Goal: Information Seeking & Learning: Find contact information

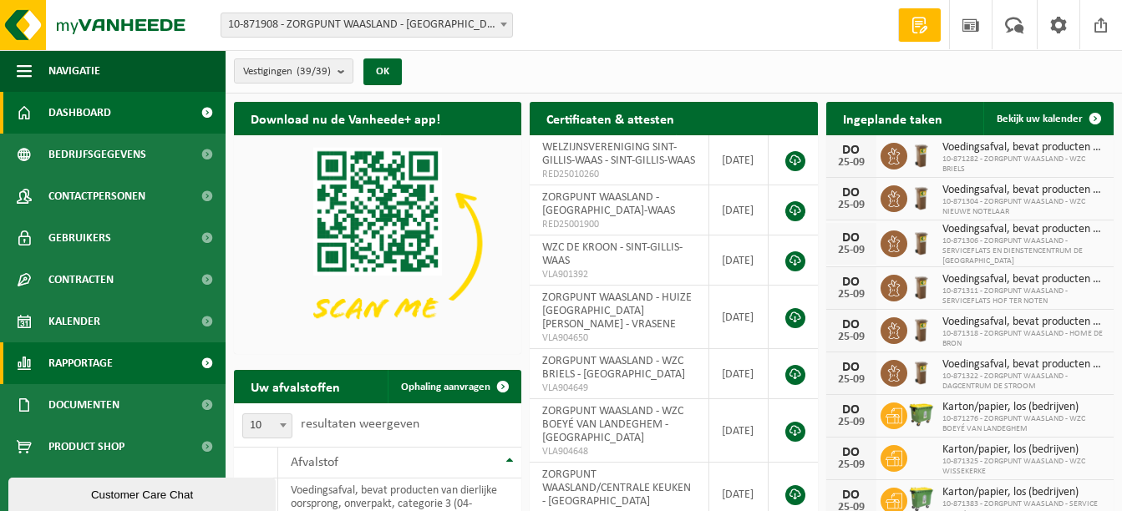
click at [63, 352] on span "Rapportage" at bounding box center [80, 364] width 64 height 42
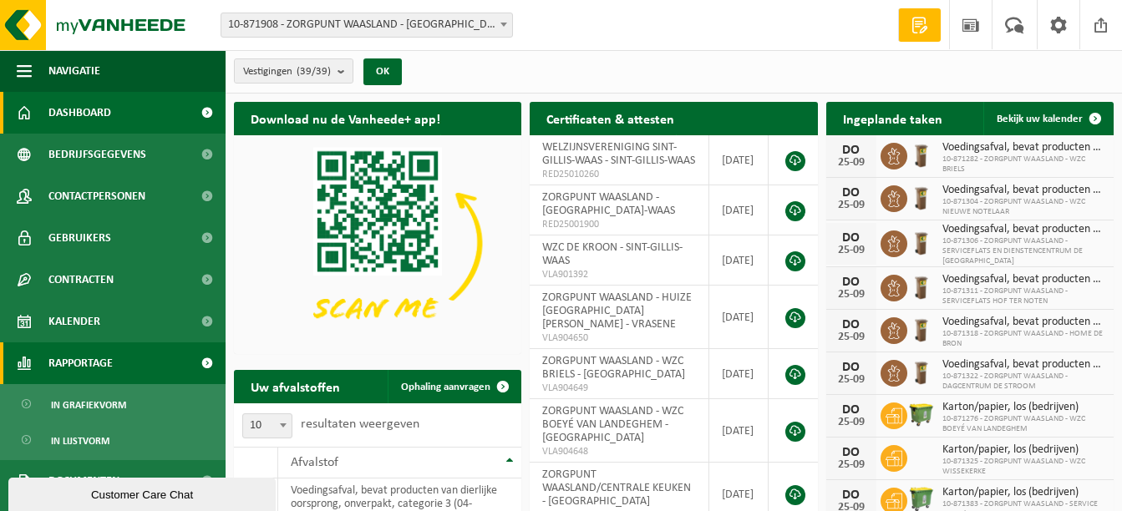
click at [71, 359] on span "Rapportage" at bounding box center [80, 364] width 64 height 42
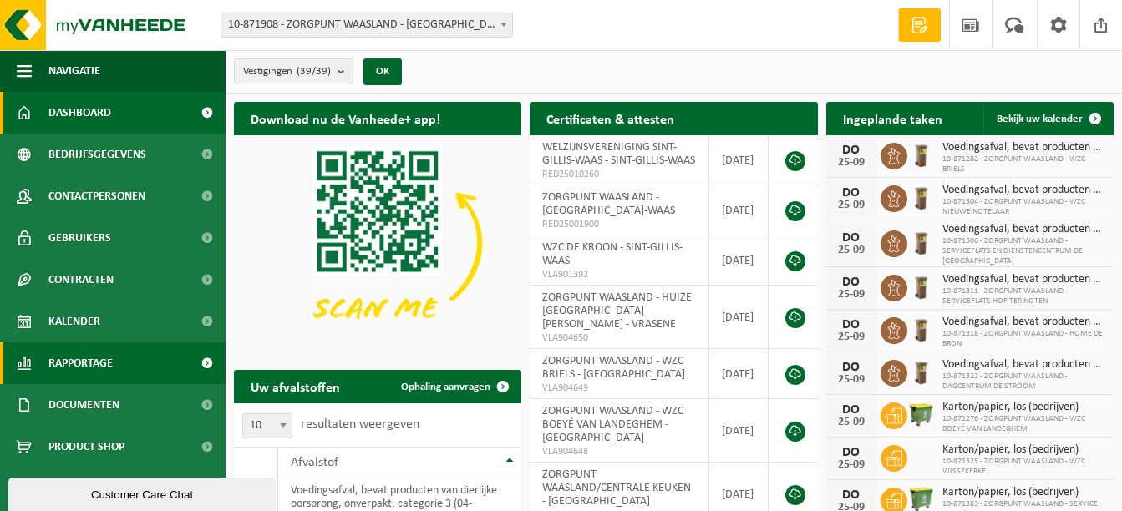
click at [191, 359] on span at bounding box center [207, 364] width 38 height 42
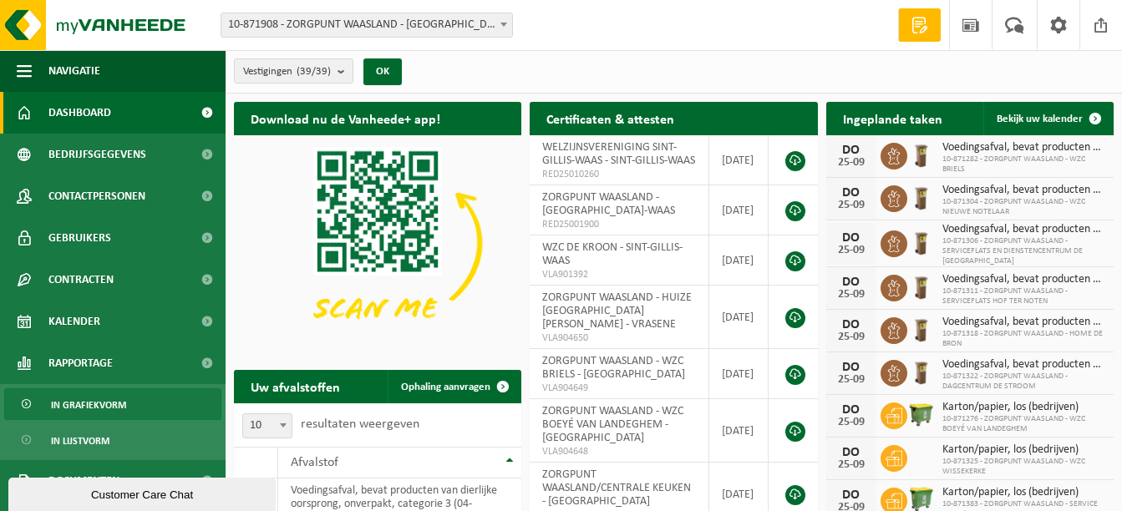
click at [145, 401] on link "In grafiekvorm" at bounding box center [112, 404] width 217 height 32
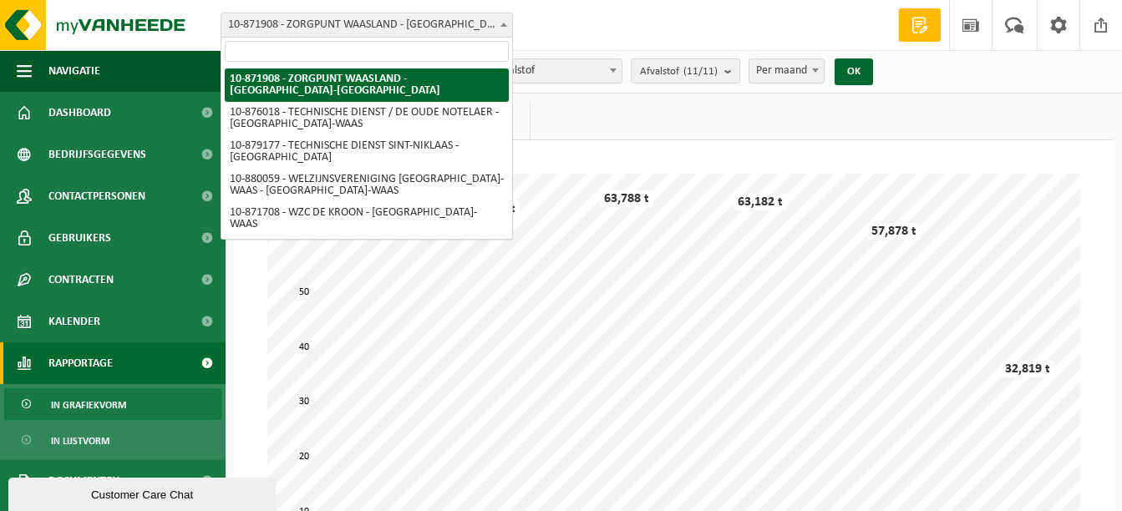
click at [505, 30] on span at bounding box center [503, 24] width 17 height 22
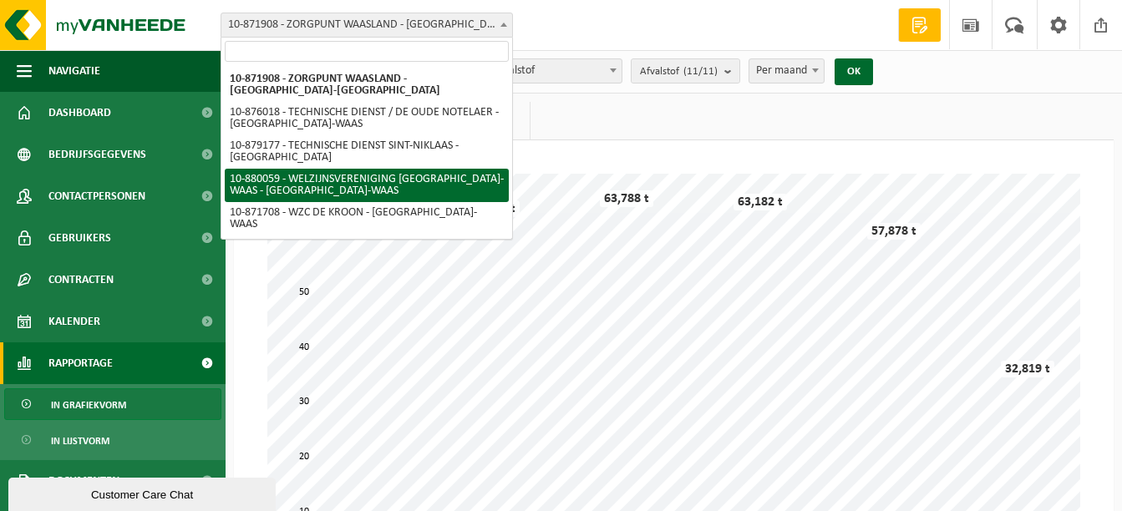
select select "109188"
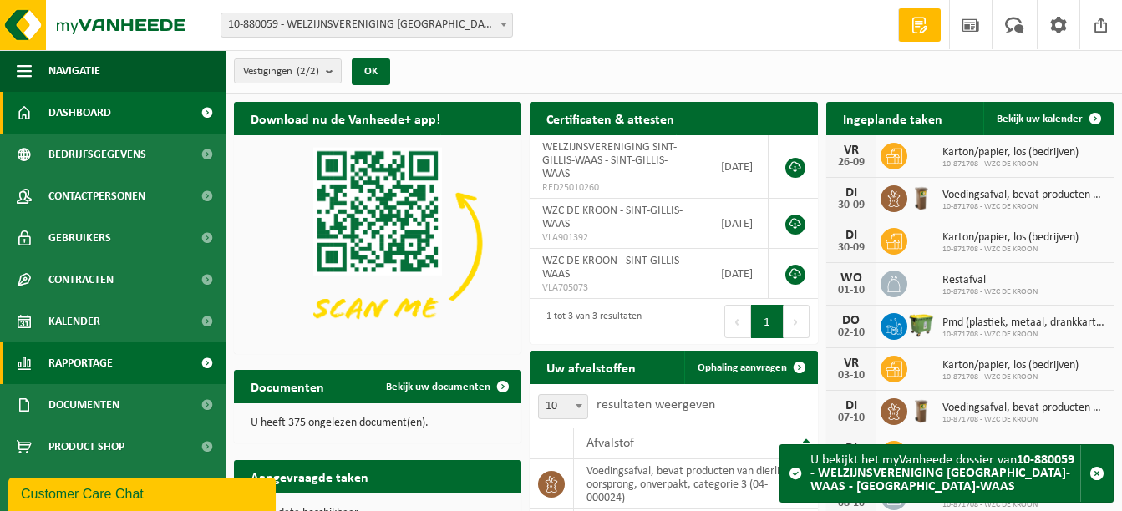
click at [188, 361] on span at bounding box center [207, 364] width 38 height 42
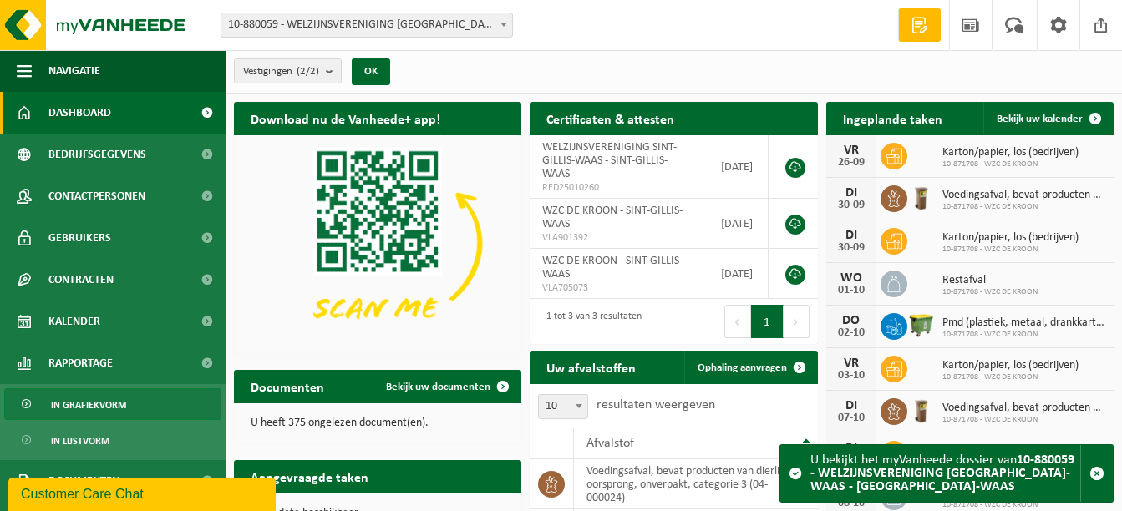
click at [155, 415] on link "In grafiekvorm" at bounding box center [112, 404] width 217 height 32
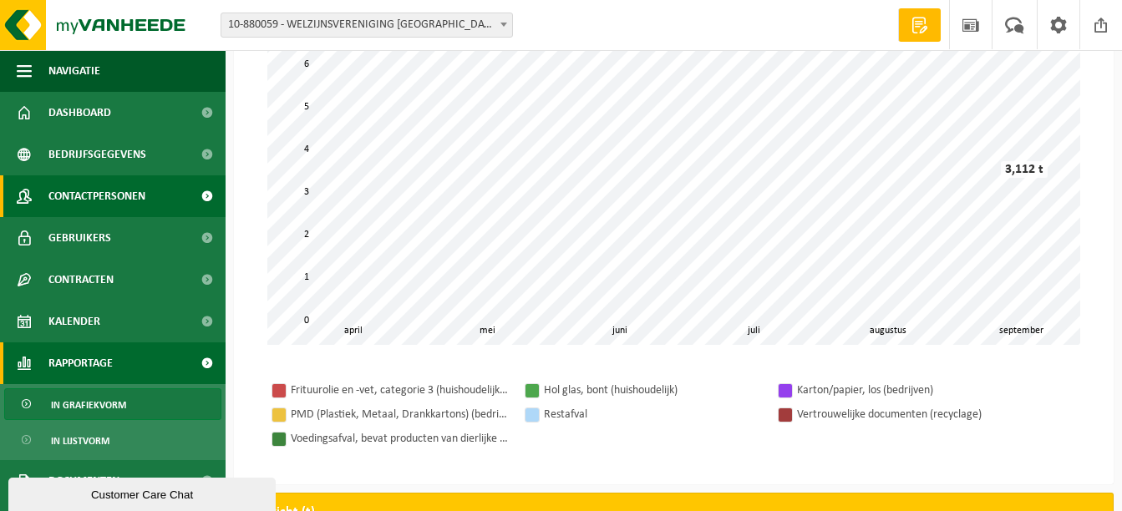
scroll to position [116, 0]
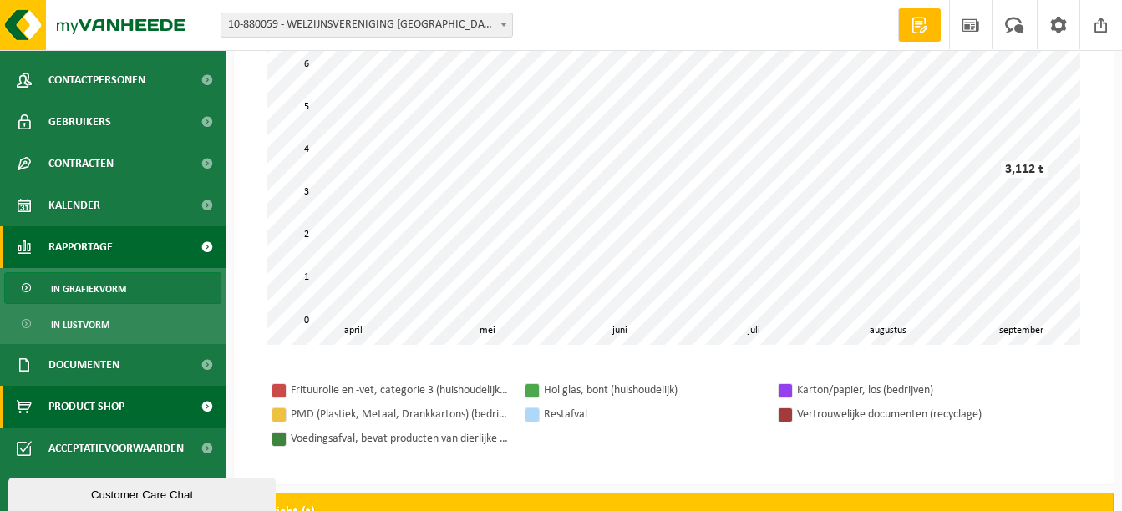
click at [84, 403] on span "Product Shop" at bounding box center [86, 407] width 76 height 42
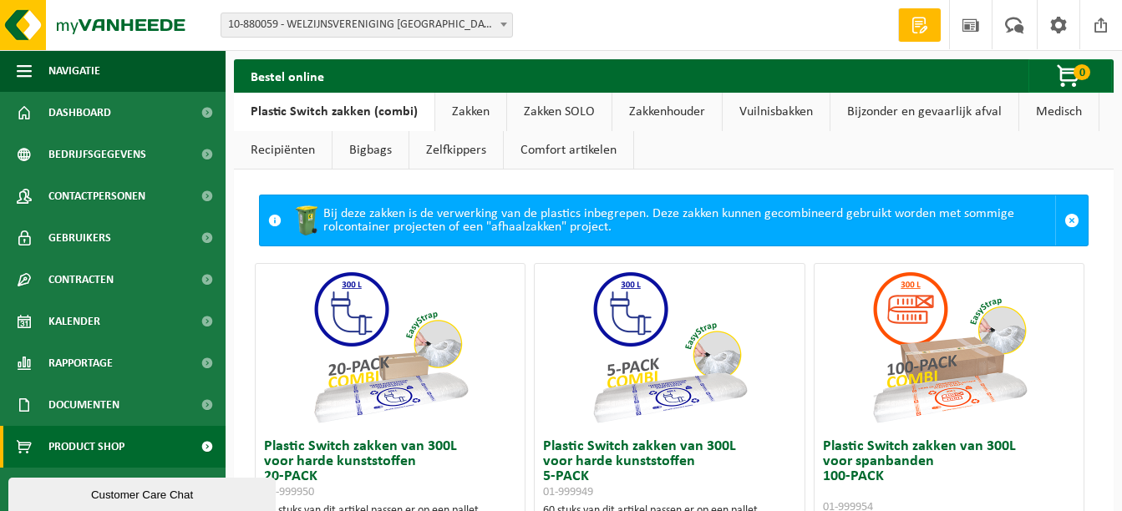
click at [374, 153] on link "Bigbags" at bounding box center [370, 150] width 76 height 38
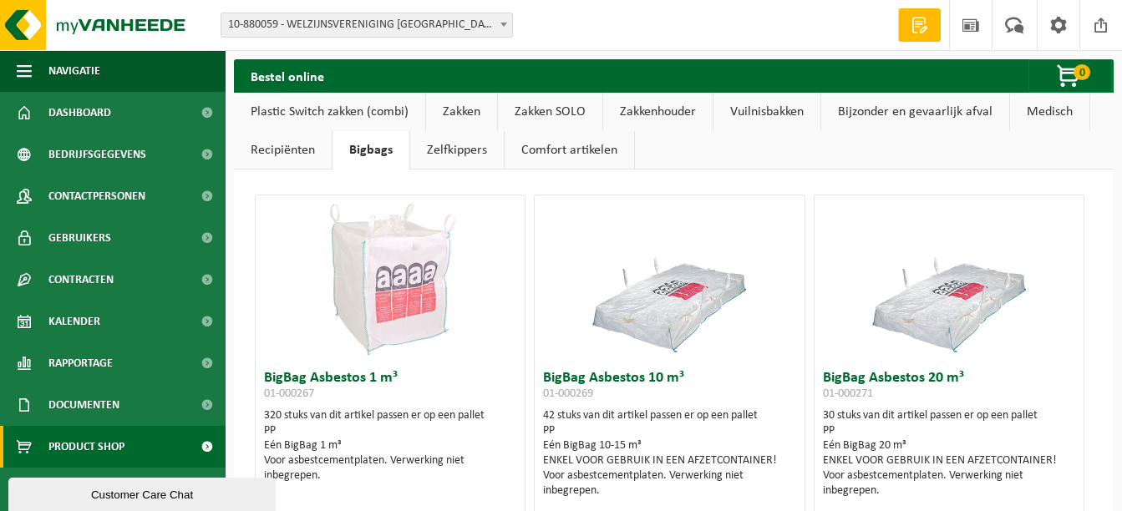
click at [650, 101] on link "Zakkenhouder" at bounding box center [657, 112] width 109 height 38
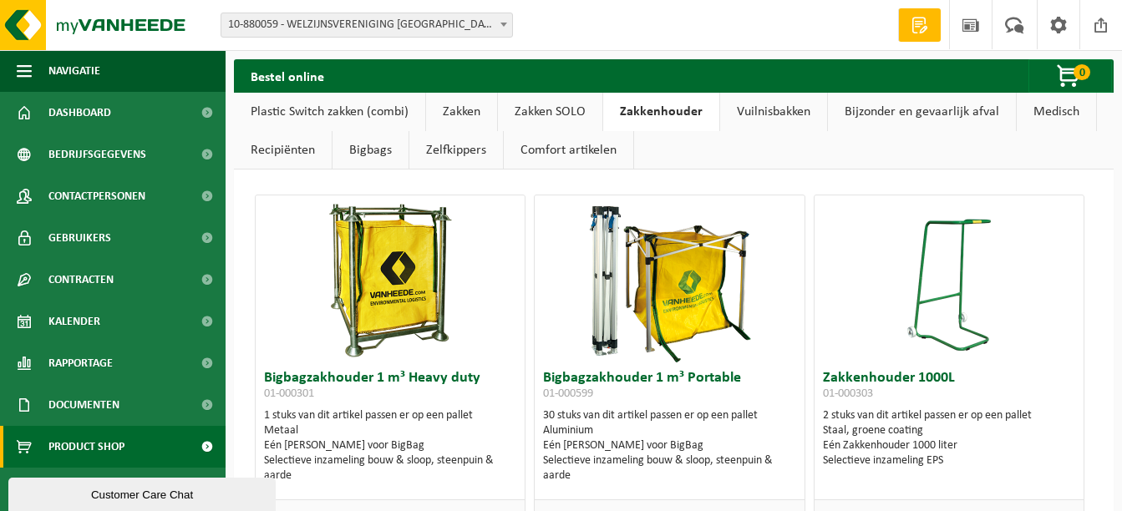
click at [1039, 114] on link "Medisch" at bounding box center [1056, 112] width 79 height 38
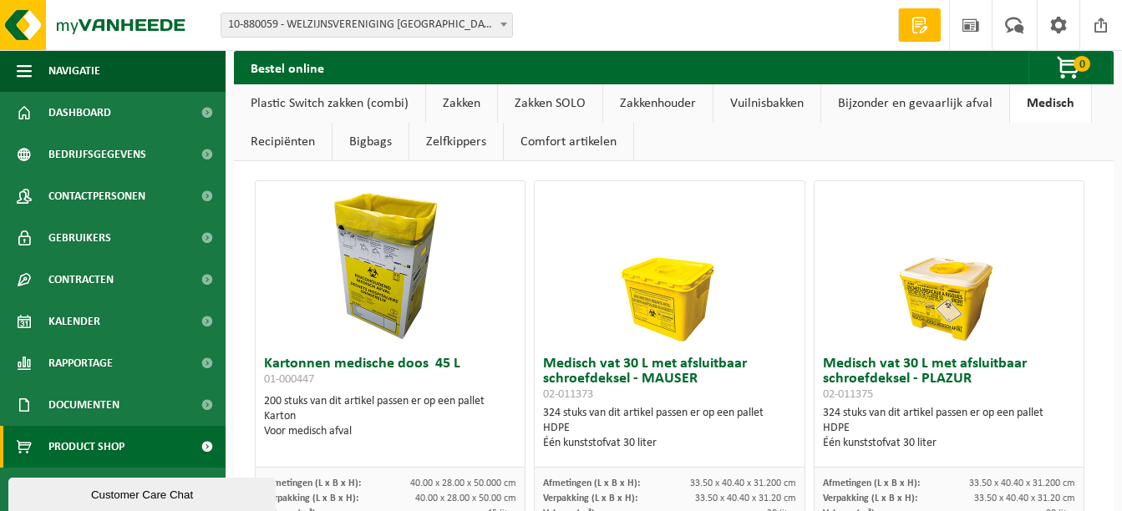
scroll to position [13, 0]
click at [269, 139] on link "Recipiënten" at bounding box center [283, 142] width 98 height 38
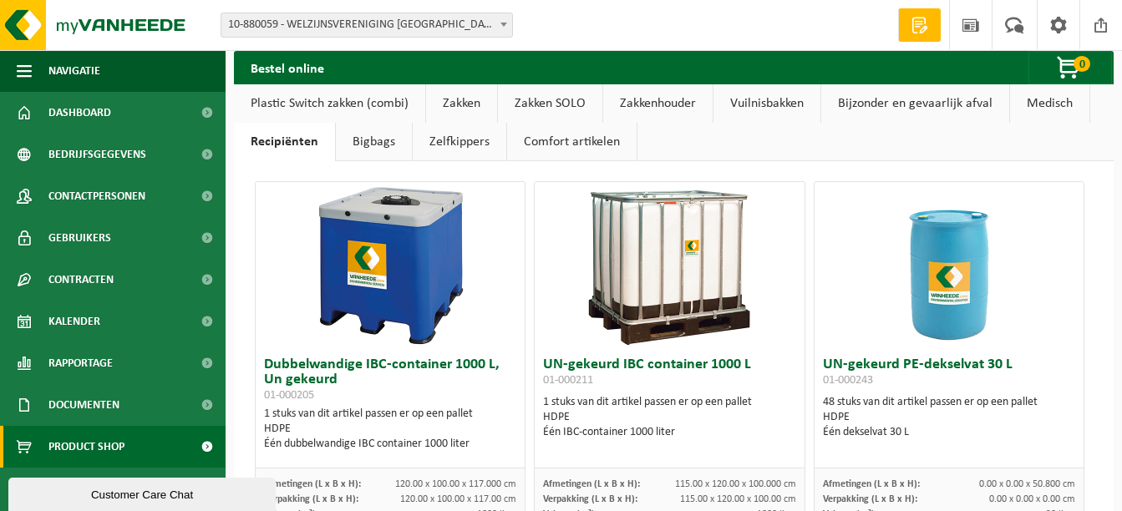
click at [347, 141] on link "Bigbags" at bounding box center [374, 142] width 76 height 38
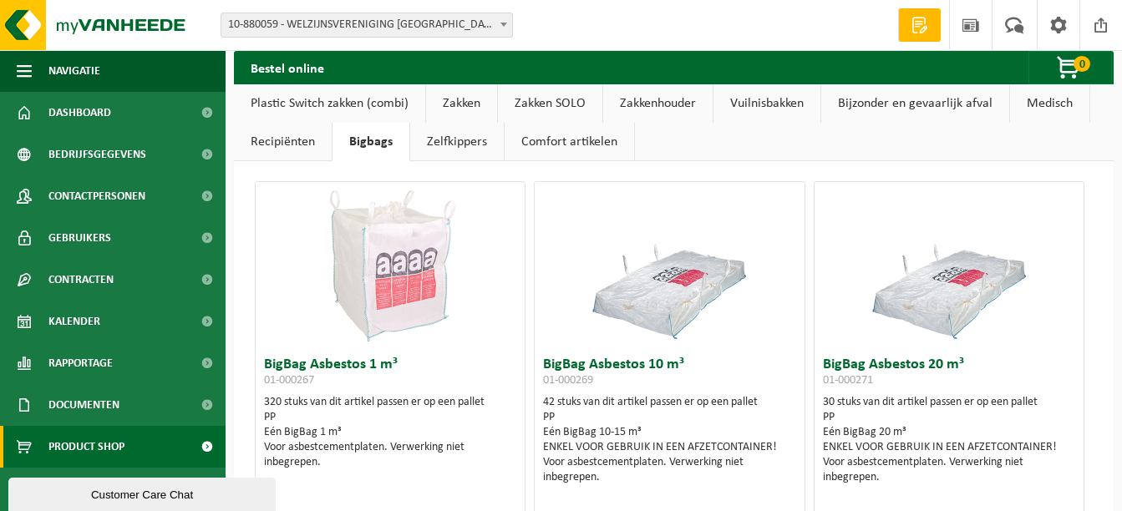
click at [454, 144] on link "Zelfkippers" at bounding box center [457, 142] width 94 height 38
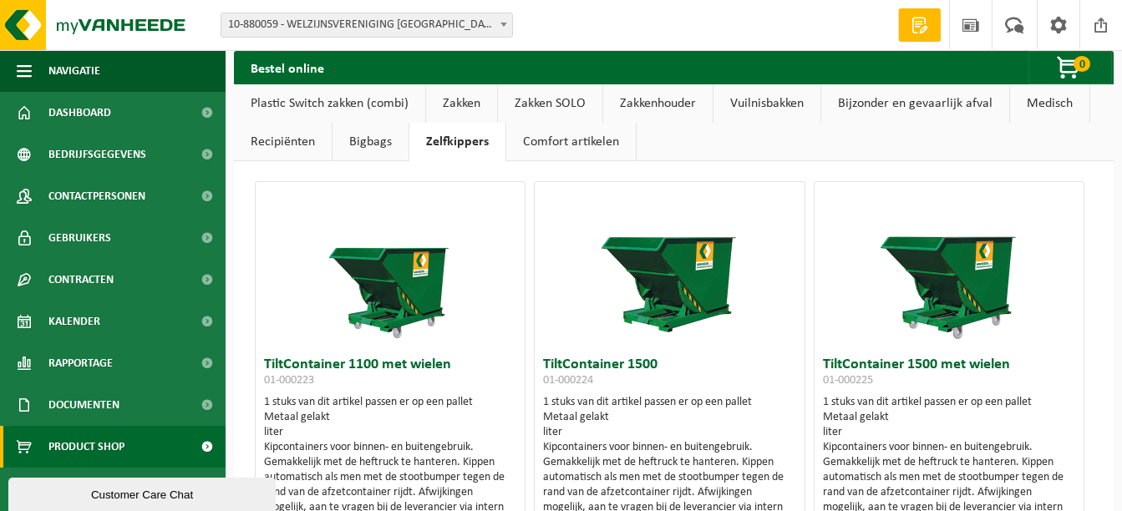
click at [539, 145] on link "Comfort artikelen" at bounding box center [570, 142] width 129 height 38
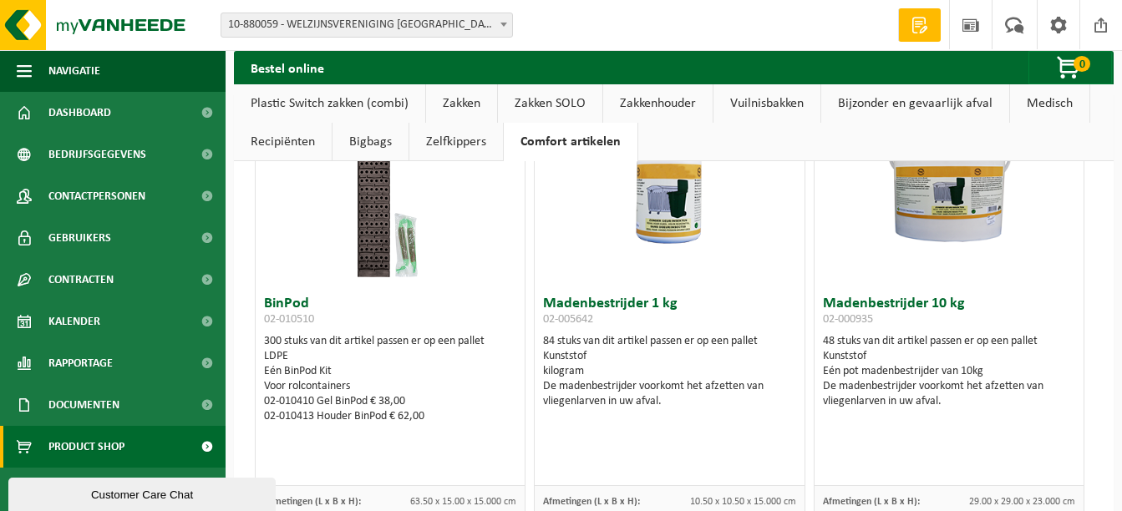
scroll to position [0, 0]
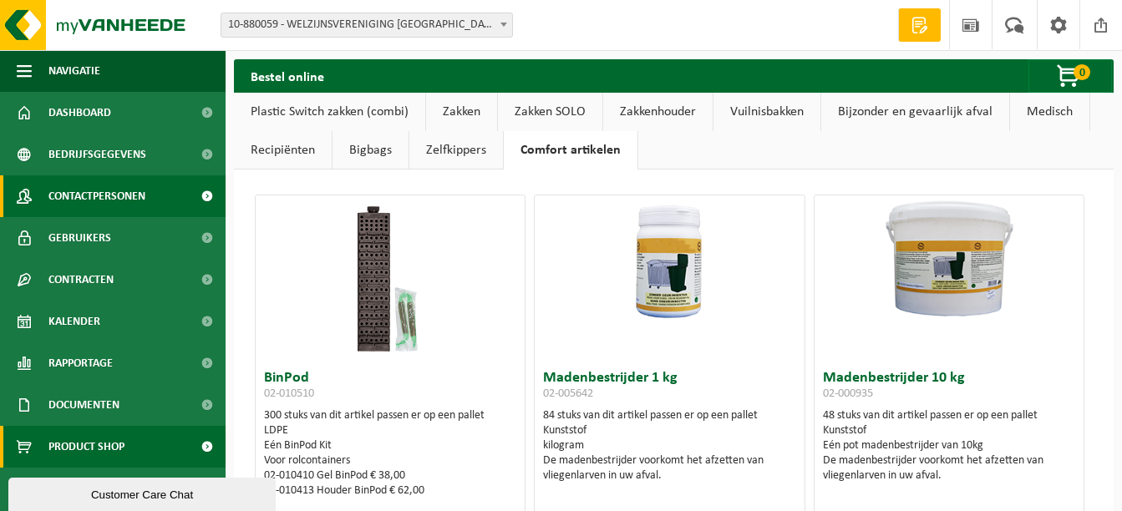
click at [111, 195] on span "Contactpersonen" at bounding box center [96, 196] width 97 height 42
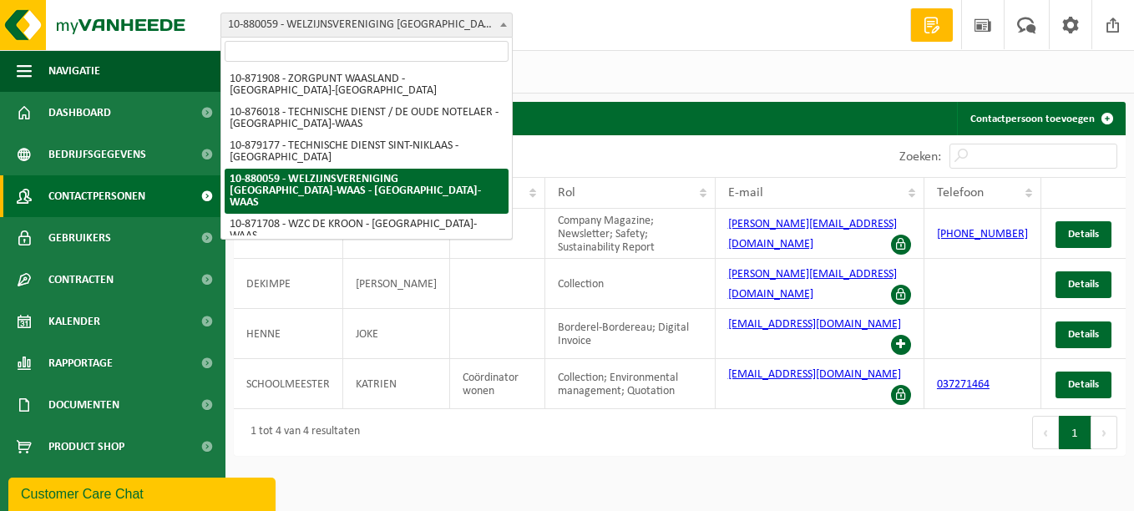
click at [505, 15] on span at bounding box center [503, 24] width 17 height 22
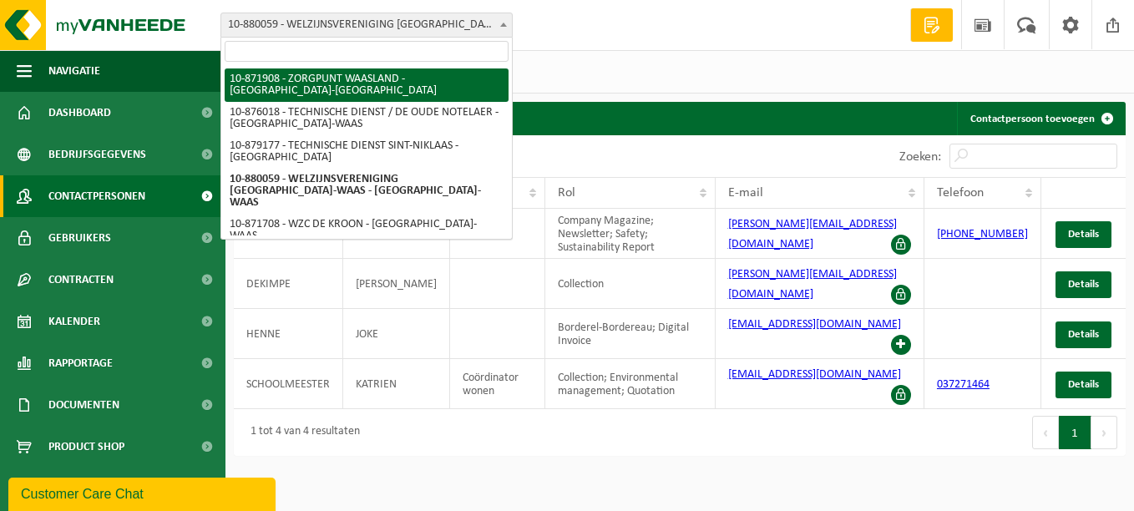
select select "105506"
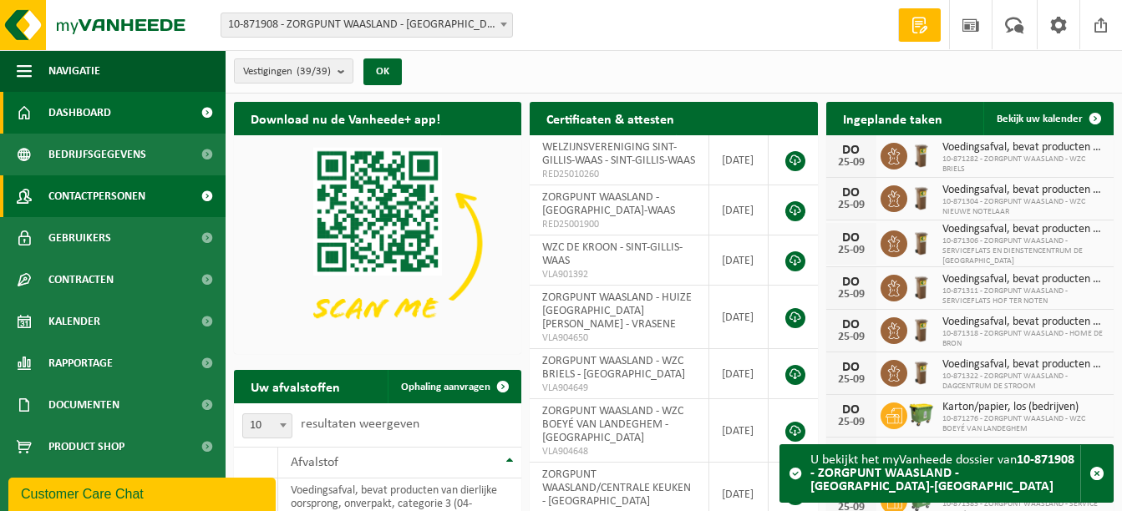
click at [67, 195] on span "Contactpersonen" at bounding box center [96, 196] width 97 height 42
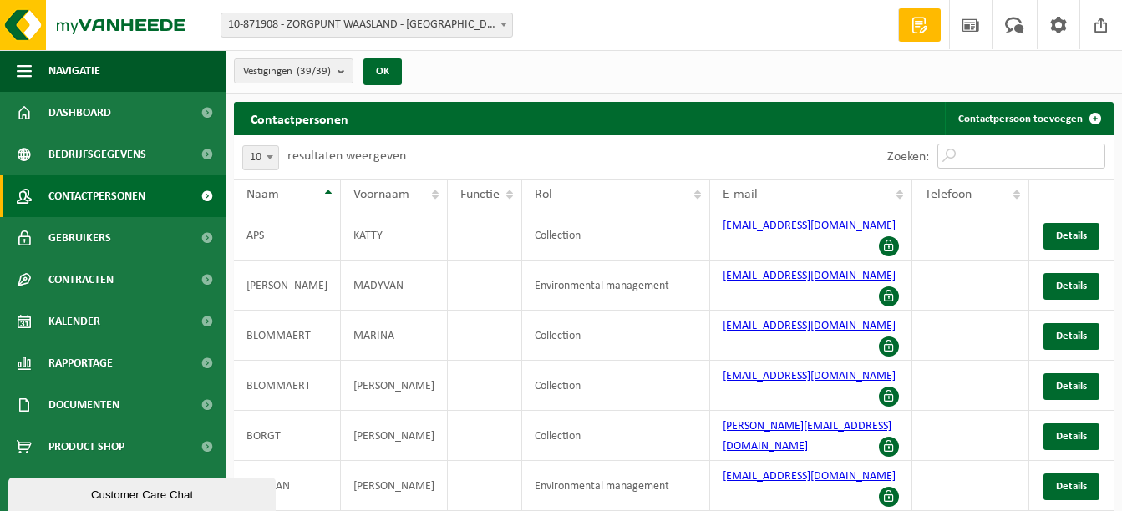
click at [983, 158] on input "Zoeken:" at bounding box center [1021, 156] width 168 height 25
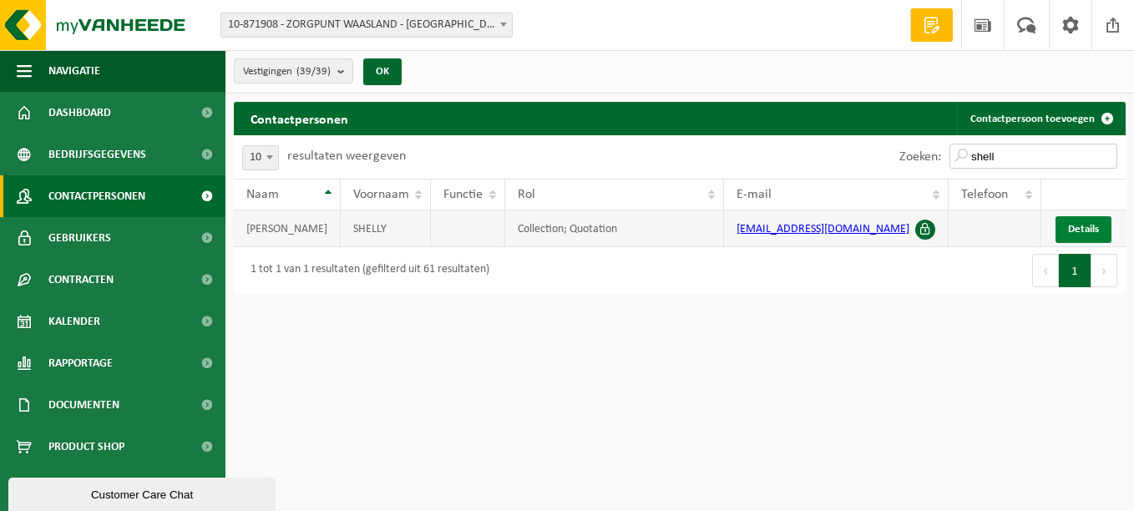
type input "shell"
click at [1073, 226] on span "Details" at bounding box center [1083, 229] width 31 height 11
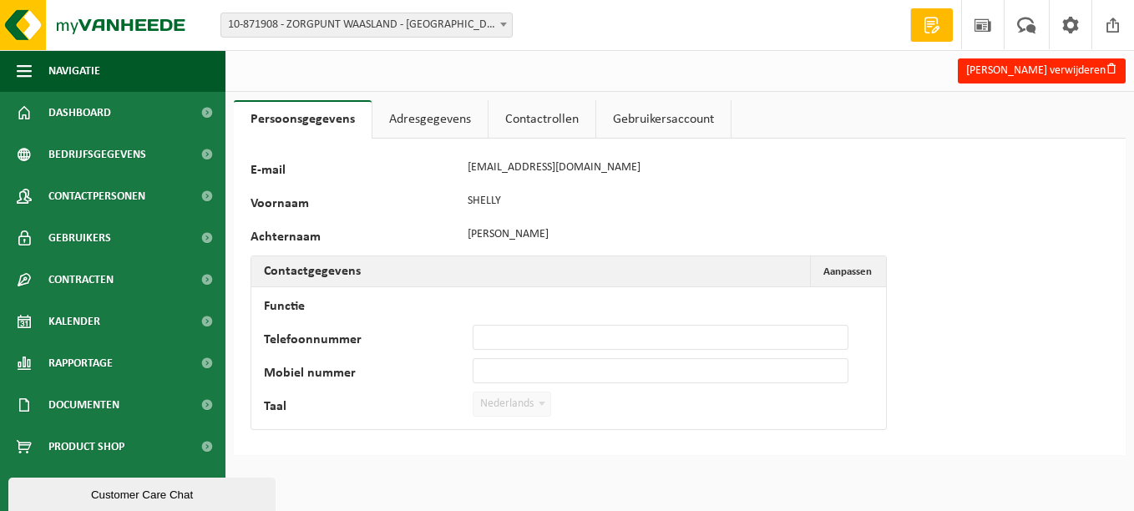
click at [422, 126] on link "Adresgegevens" at bounding box center [430, 119] width 115 height 38
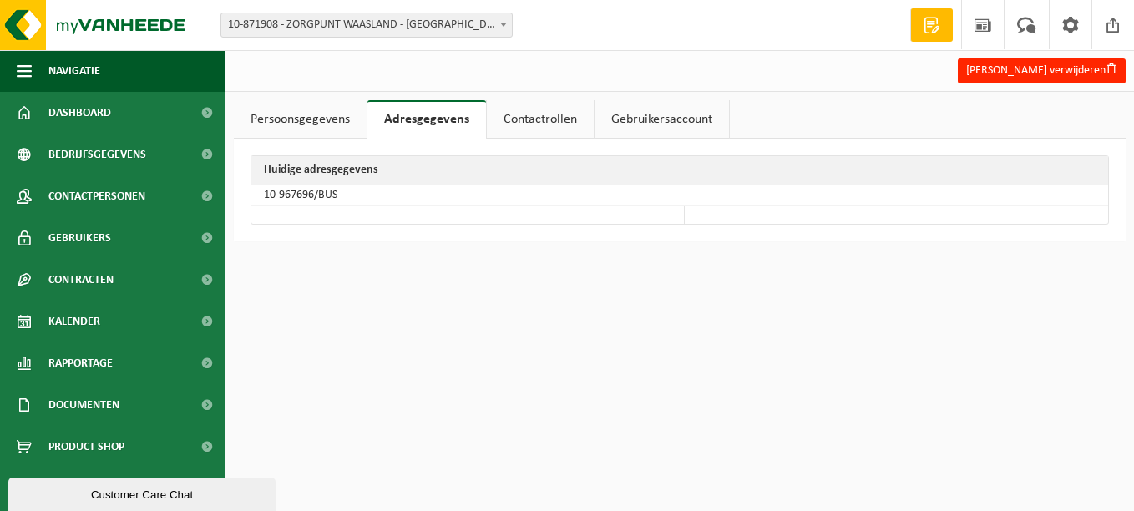
click at [520, 124] on link "Contactrollen" at bounding box center [540, 119] width 107 height 38
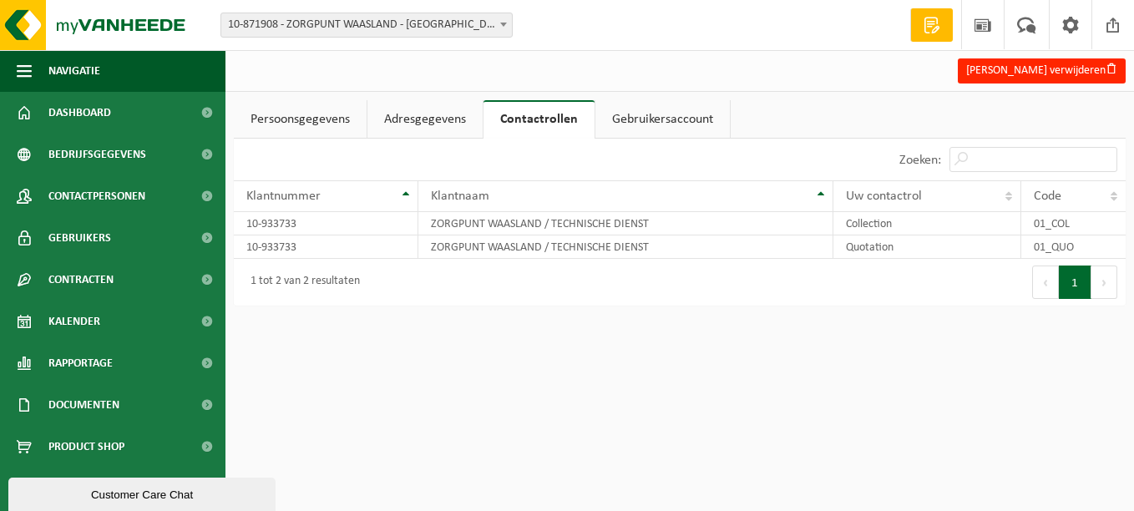
click at [283, 123] on link "Persoonsgegevens" at bounding box center [300, 119] width 133 height 38
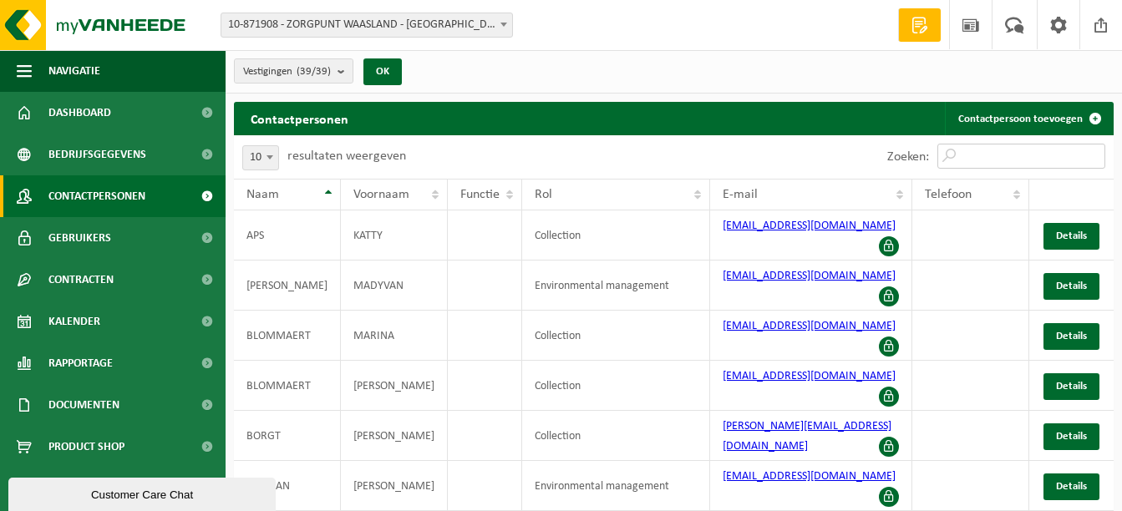
click at [987, 152] on input "Zoeken:" at bounding box center [1021, 156] width 168 height 25
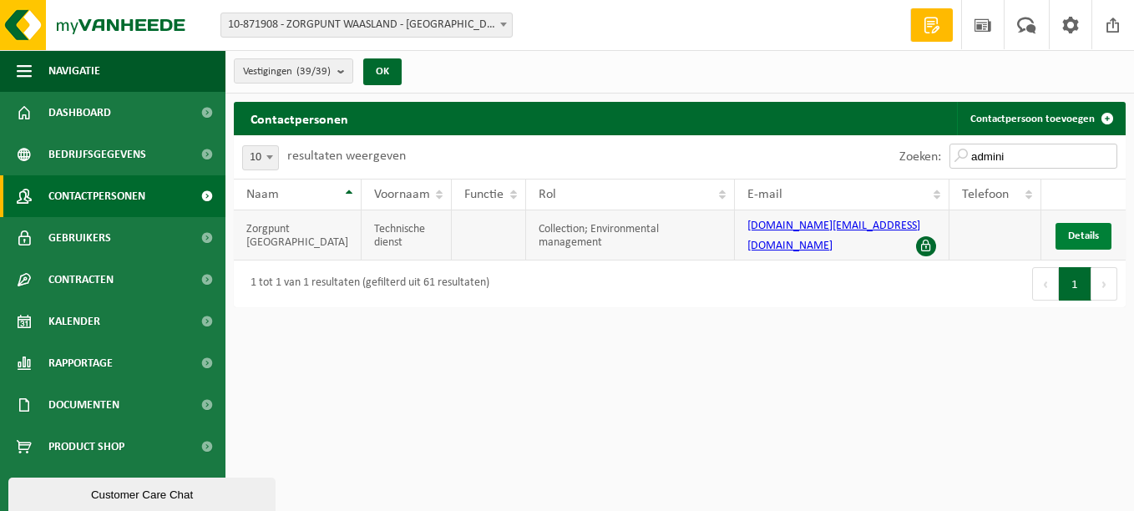
type input "admini"
click at [1083, 233] on span "Details" at bounding box center [1083, 236] width 31 height 11
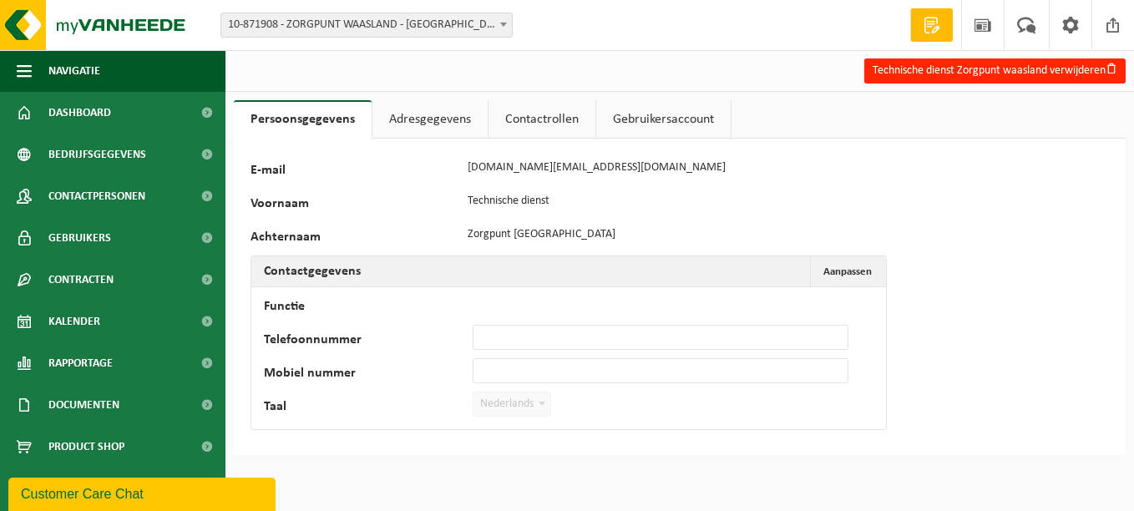
click at [415, 119] on link "Adresgegevens" at bounding box center [430, 119] width 115 height 38
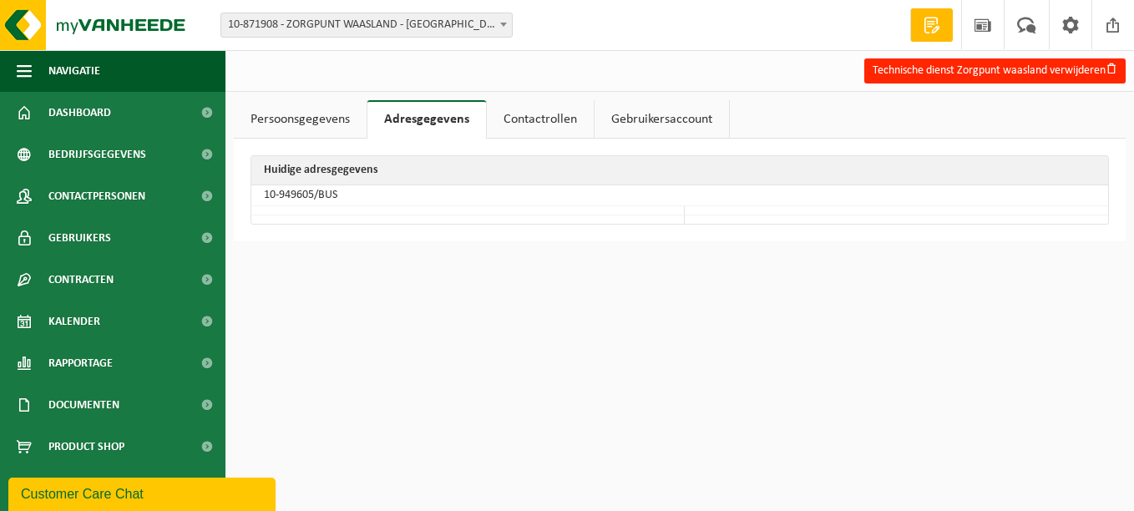
click at [541, 114] on link "Contactrollen" at bounding box center [540, 119] width 107 height 38
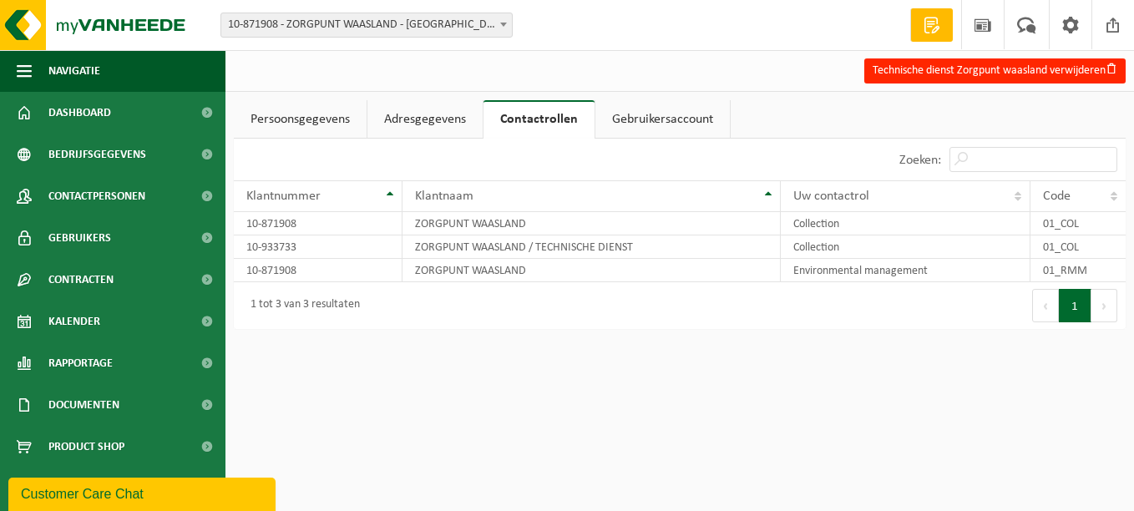
click at [284, 79] on div "Technische dienst Zorgpunt waasland verwijderen" at bounding box center [680, 70] width 909 height 34
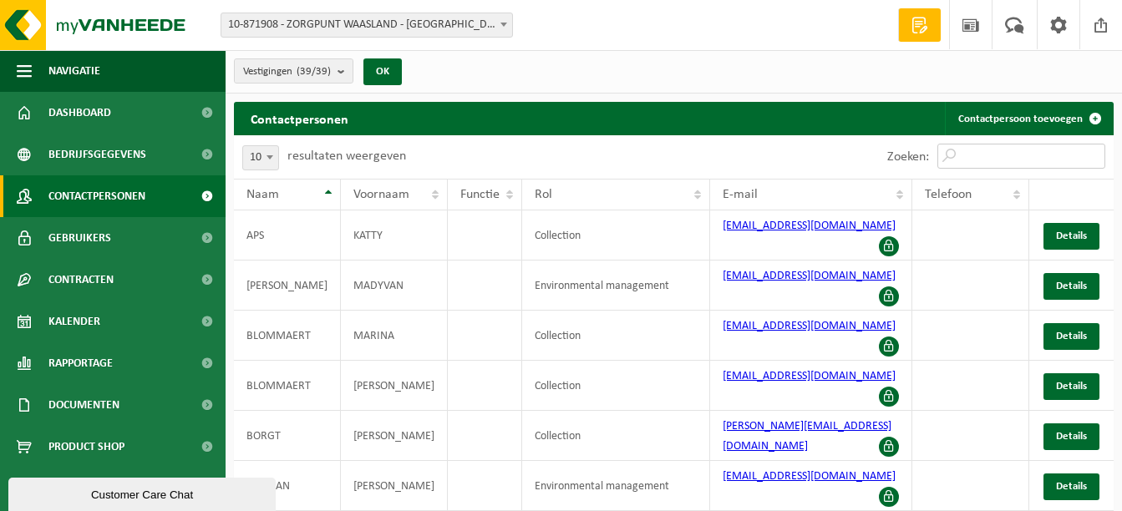
click at [969, 153] on input "Zoeken:" at bounding box center [1021, 156] width 168 height 25
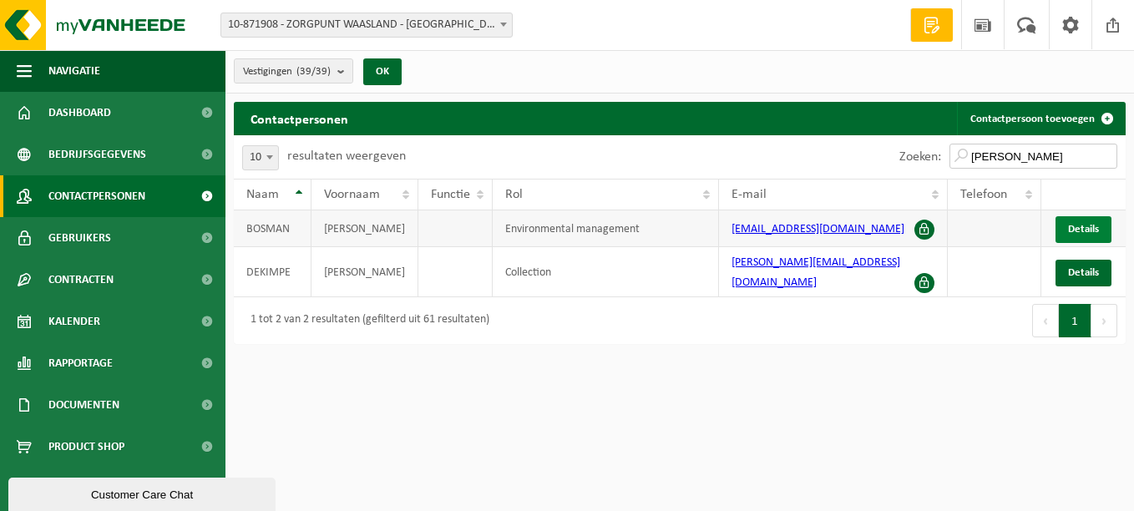
type input "[PERSON_NAME]"
click at [1090, 231] on span "Details" at bounding box center [1083, 229] width 31 height 11
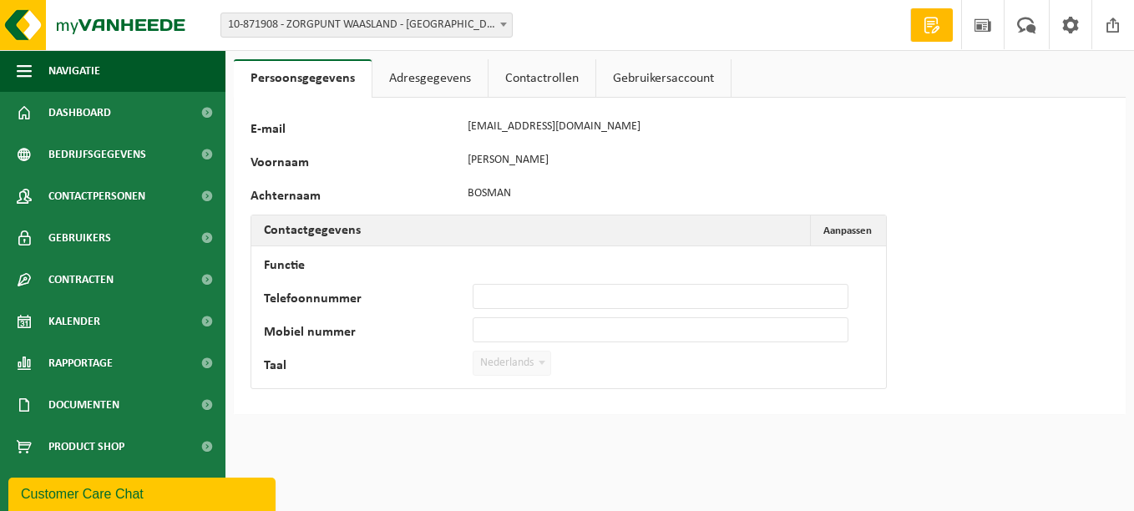
click at [540, 74] on link "Contactrollen" at bounding box center [542, 78] width 107 height 38
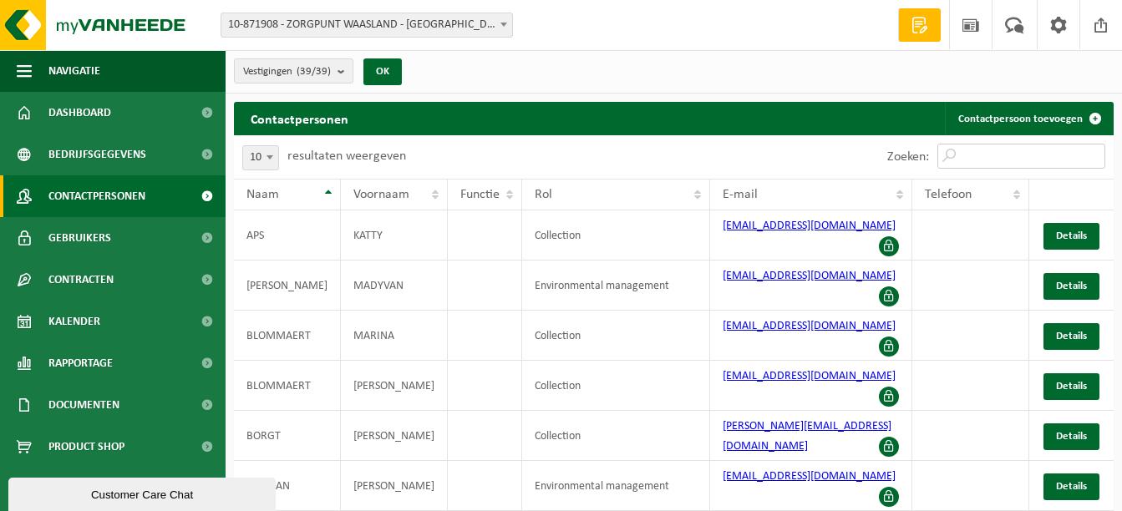
click at [1002, 147] on input "Zoeken:" at bounding box center [1021, 156] width 168 height 25
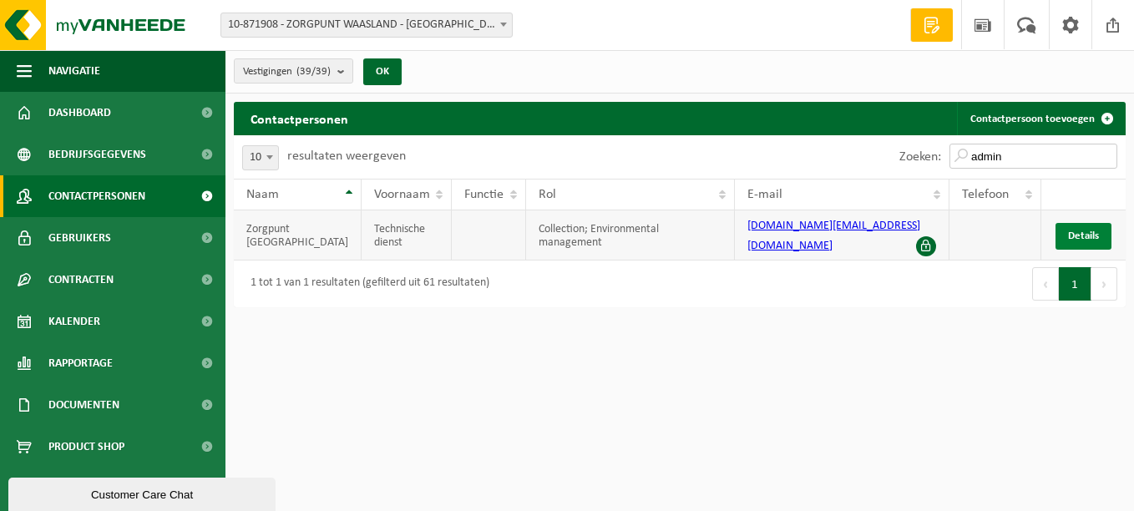
type input "admin"
click at [1099, 227] on link "Details" at bounding box center [1084, 236] width 56 height 27
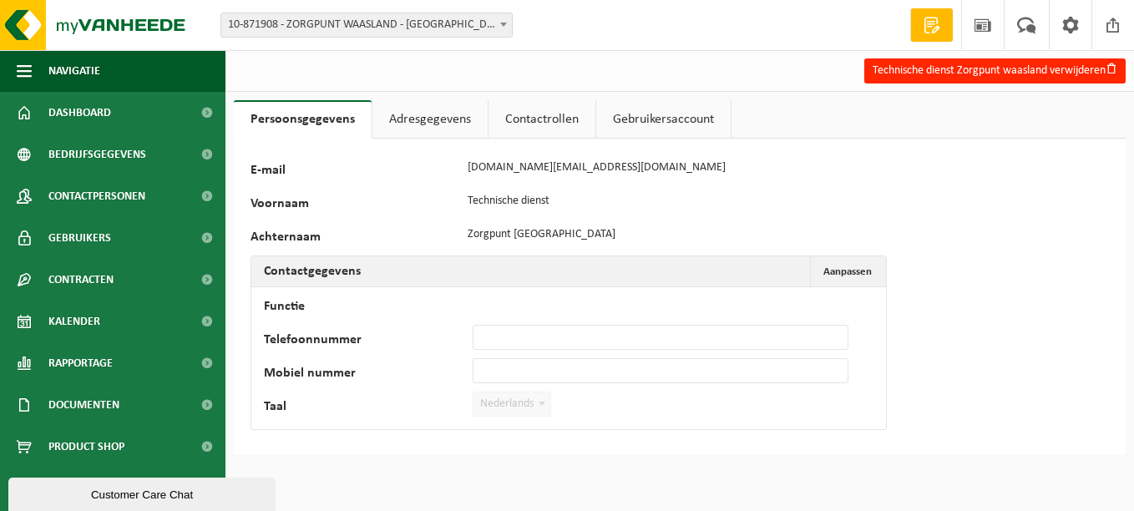
click at [541, 124] on link "Contactrollen" at bounding box center [542, 119] width 107 height 38
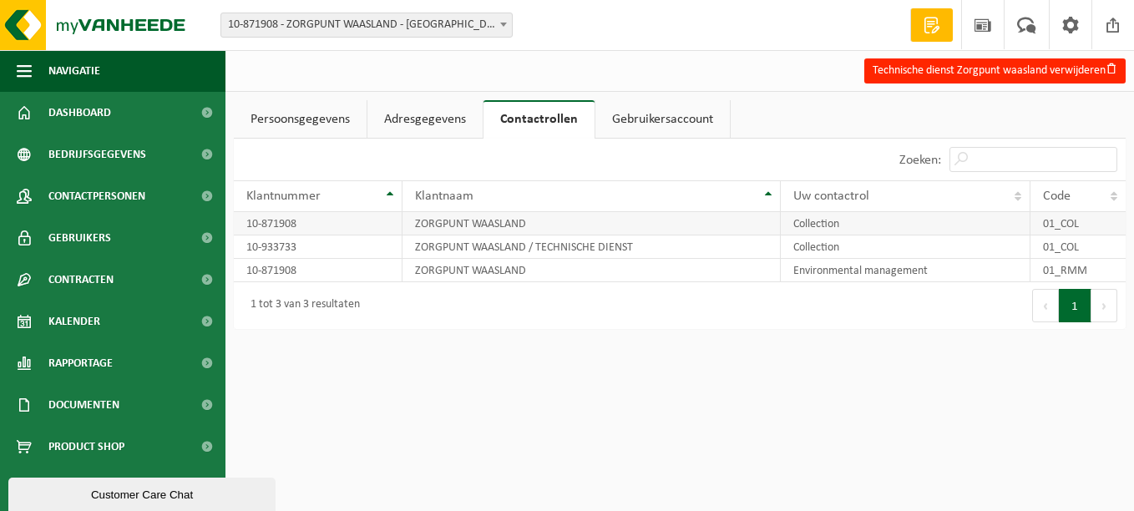
click at [532, 220] on td "ZORGPUNT WAASLAND" at bounding box center [592, 223] width 378 height 23
click at [488, 221] on td "ZORGPUNT WAASLAND" at bounding box center [592, 223] width 378 height 23
drag, startPoint x: 488, startPoint y: 221, endPoint x: 525, endPoint y: 249, distance: 46.6
click at [525, 249] on td "ZORGPUNT WAASLAND / TECHNISCHE DIENST" at bounding box center [592, 247] width 378 height 23
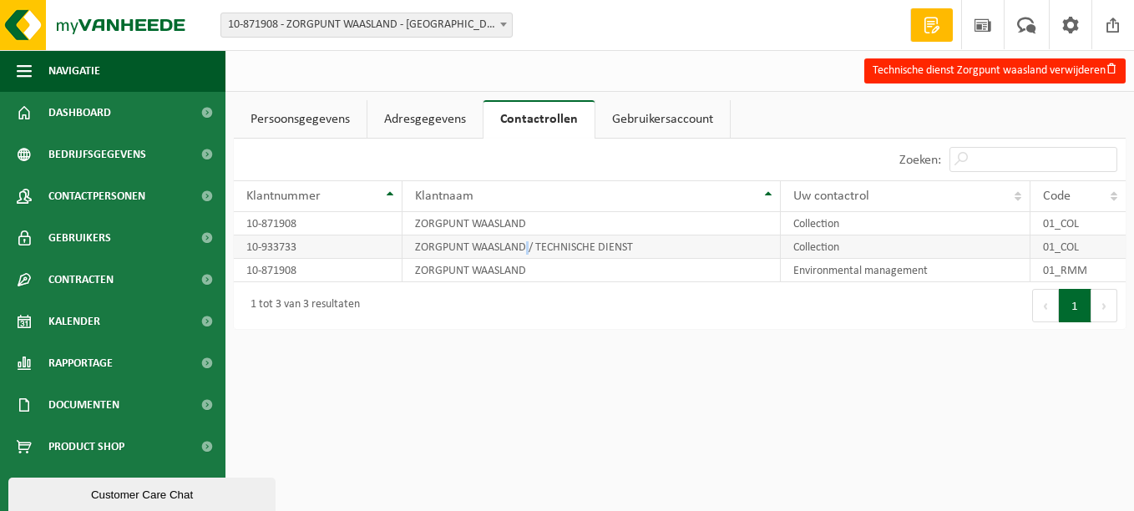
click at [525, 249] on td "ZORGPUNT WAASLAND / TECHNISCHE DIENST" at bounding box center [592, 247] width 378 height 23
click at [504, 267] on td "ZORGPUNT WAASLAND" at bounding box center [592, 270] width 378 height 23
drag, startPoint x: 504, startPoint y: 267, endPoint x: 437, endPoint y: 250, distance: 69.1
click at [437, 250] on td "ZORGPUNT WAASLAND / TECHNISCHE DIENST" at bounding box center [592, 247] width 378 height 23
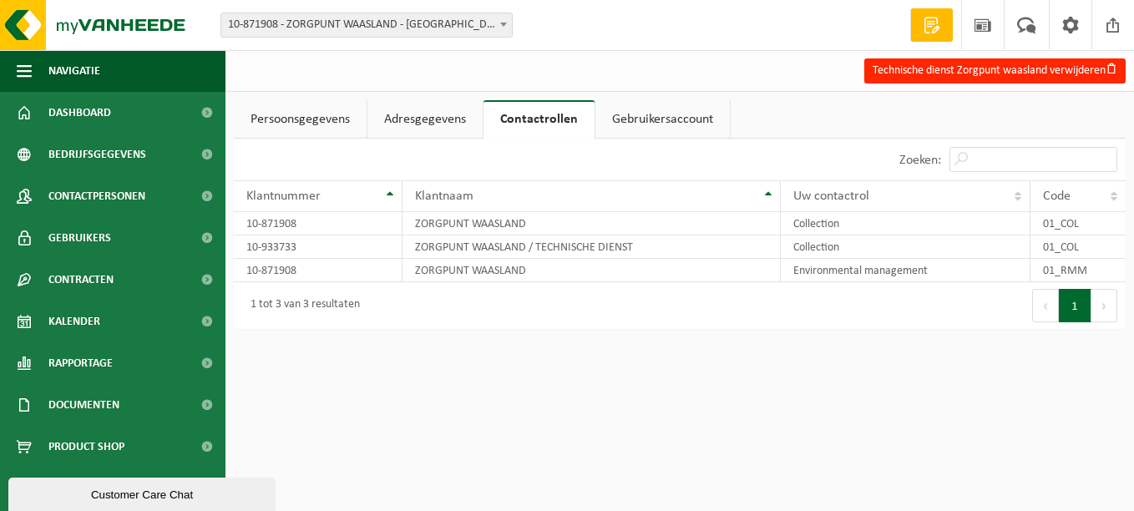
click at [674, 114] on link "Gebruikersaccount" at bounding box center [663, 119] width 134 height 38
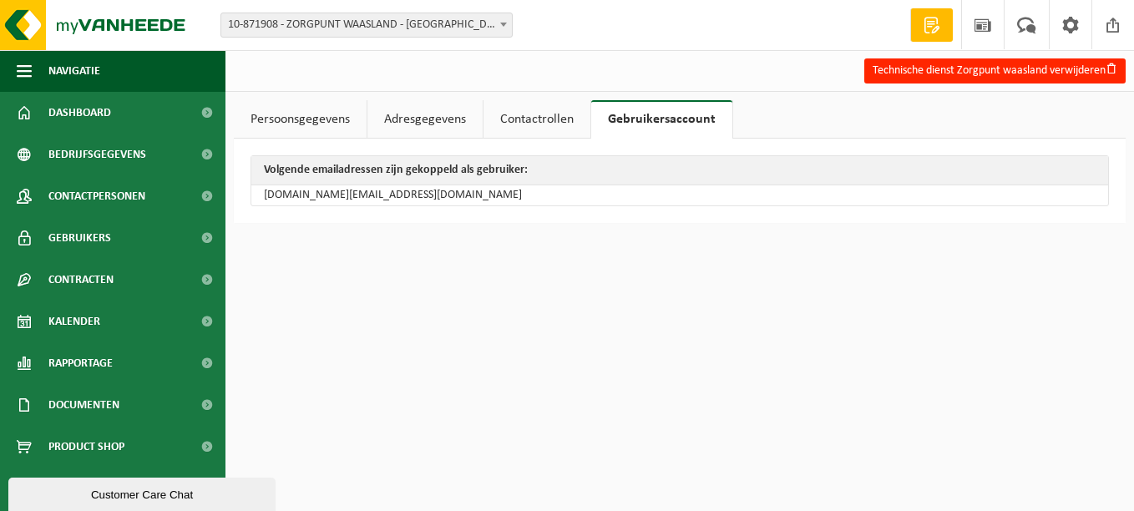
click at [411, 123] on link "Adresgegevens" at bounding box center [425, 119] width 115 height 38
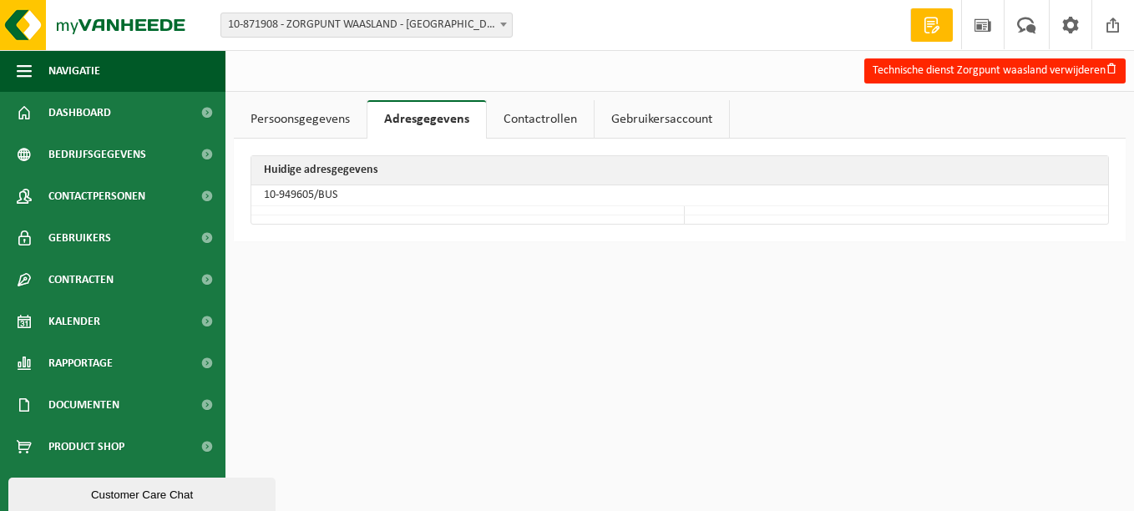
click at [333, 108] on link "Persoonsgegevens" at bounding box center [300, 119] width 133 height 38
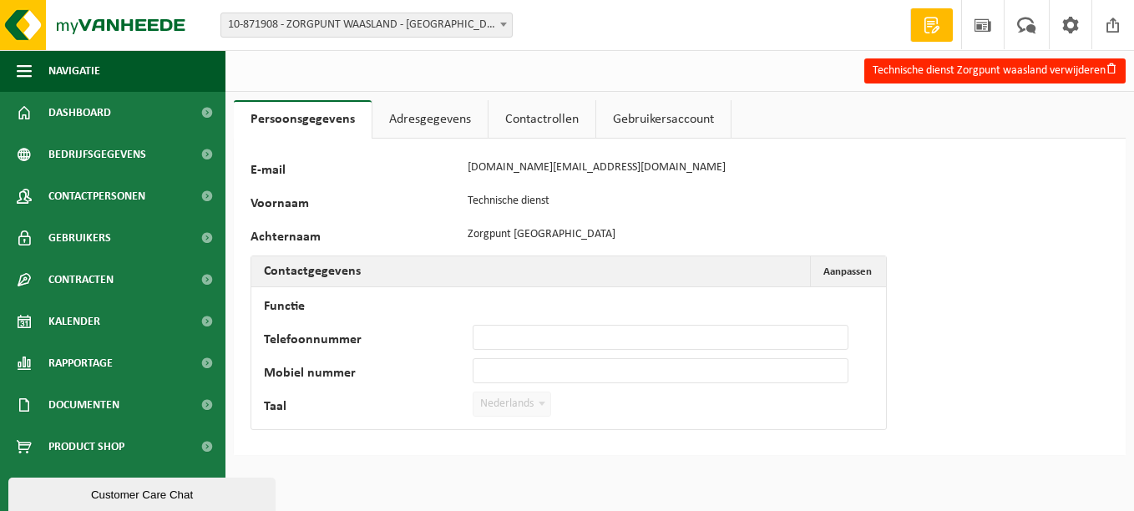
click at [452, 110] on link "Adresgegevens" at bounding box center [430, 119] width 115 height 38
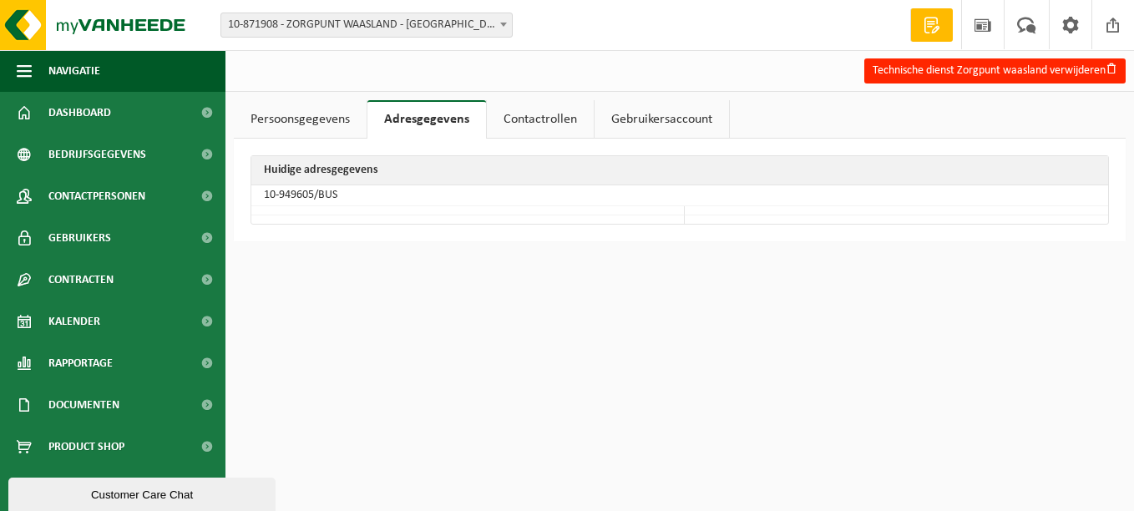
click at [543, 109] on link "Contactrollen" at bounding box center [540, 119] width 107 height 38
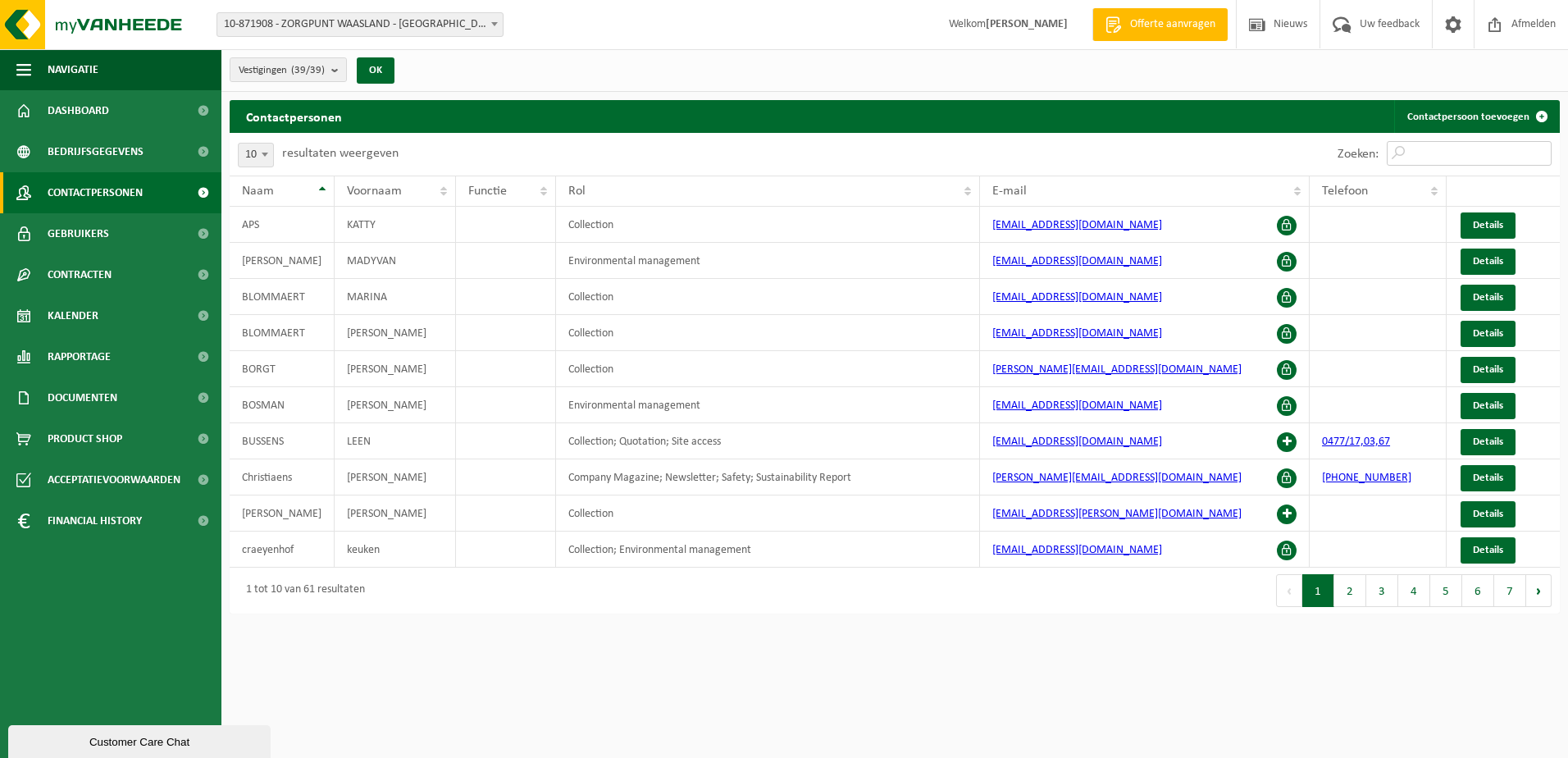
click at [1440, 157] on input "Zoeken:" at bounding box center [1470, 153] width 165 height 25
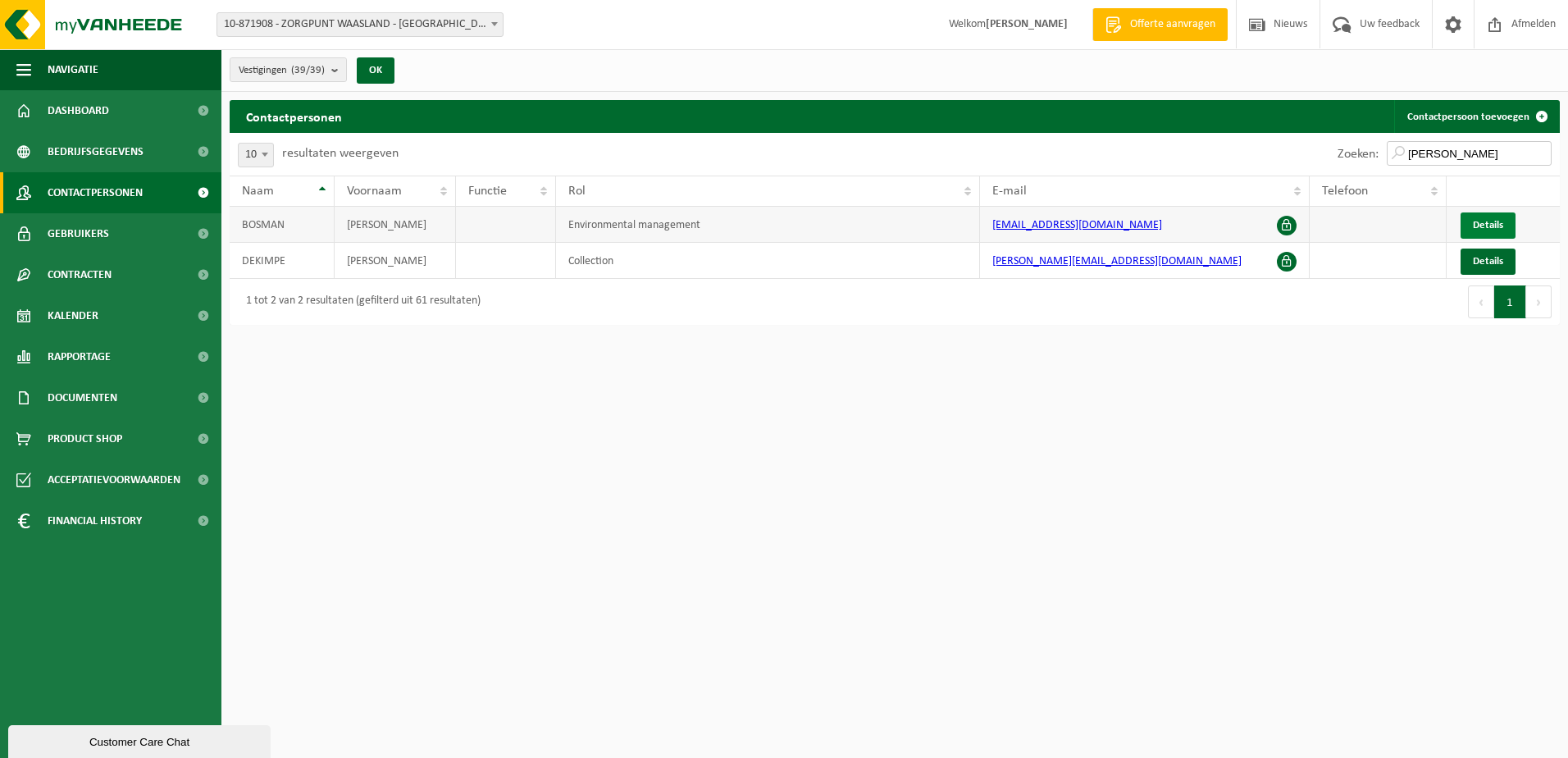
type input "[PERSON_NAME]"
click at [1486, 220] on span "Details" at bounding box center [1487, 225] width 30 height 11
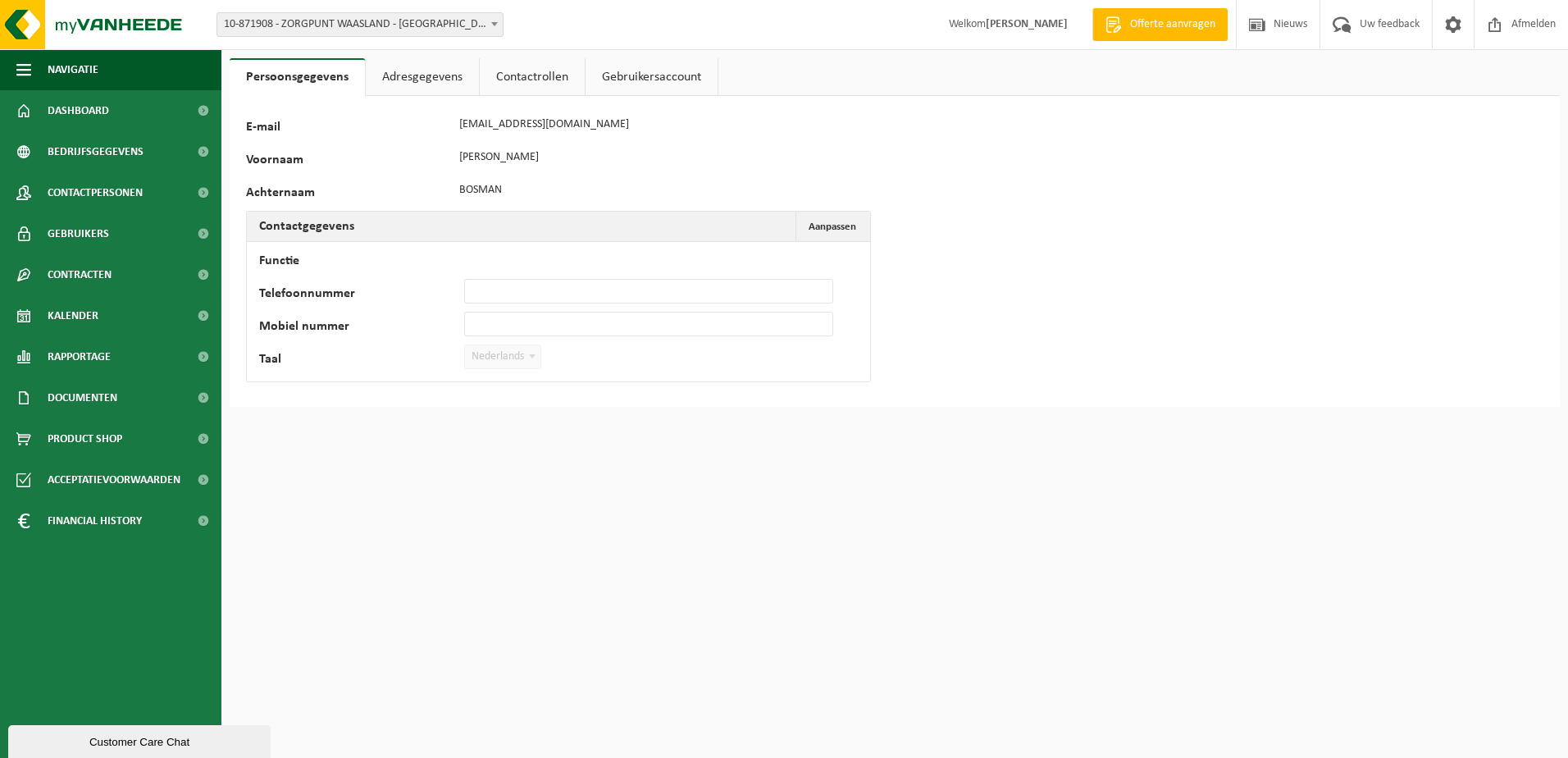
click at [525, 69] on link "Contactrollen" at bounding box center [532, 77] width 105 height 37
